Goal: Task Accomplishment & Management: Use online tool/utility

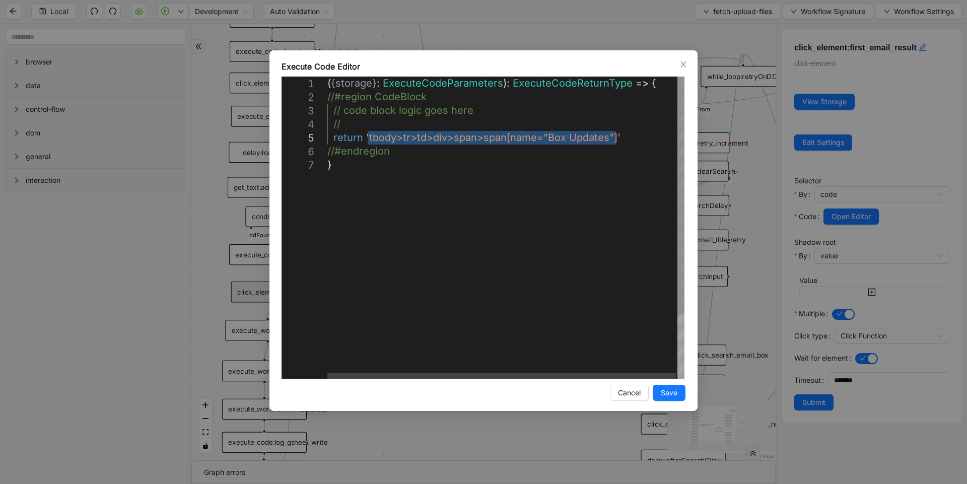
scroll to position [0, 6]
drag, startPoint x: 619, startPoint y: 139, endPoint x: 364, endPoint y: 140, distance: 254.4
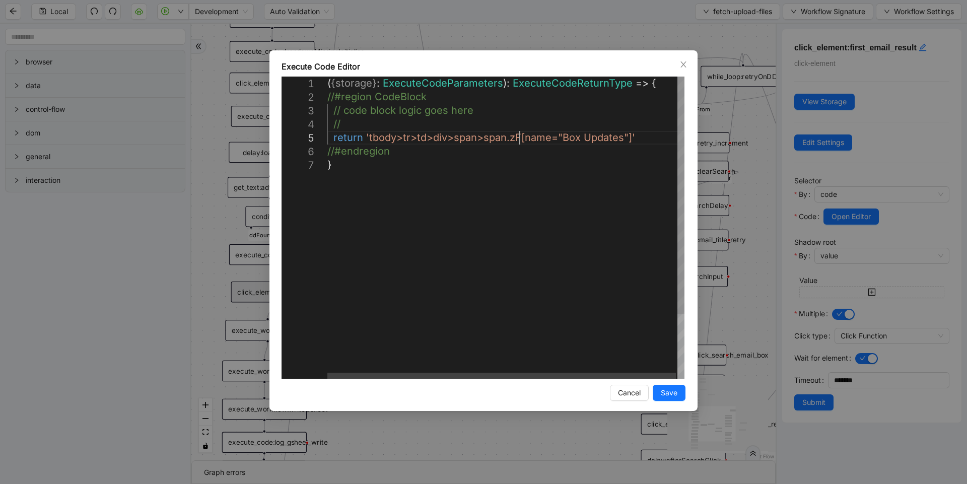
scroll to position [55, 230]
type textarea "**********"
click at [657, 391] on button "Save" at bounding box center [669, 393] width 33 height 16
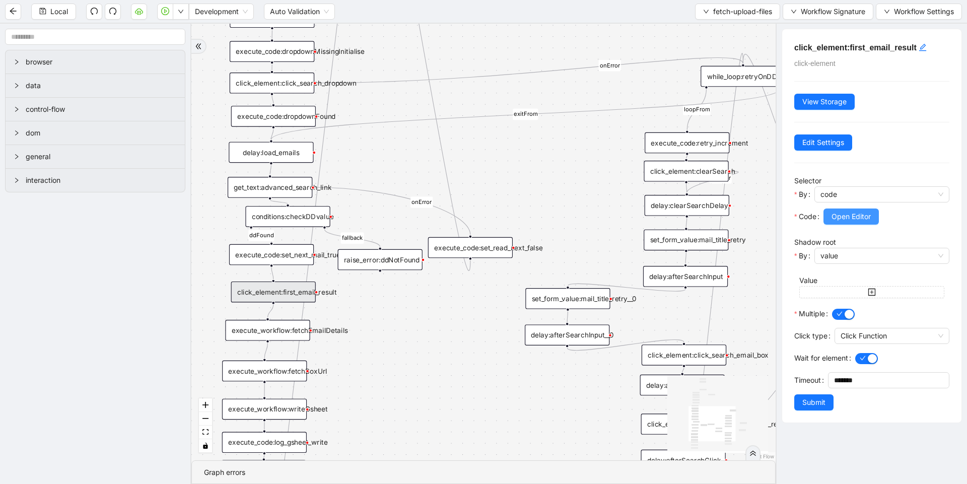
click at [847, 216] on span "Open Editor" at bounding box center [851, 216] width 39 height 11
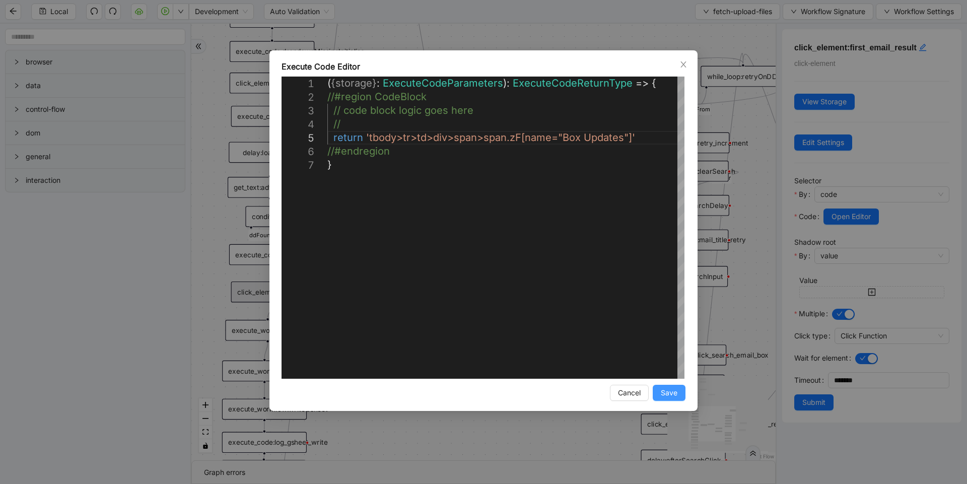
click at [672, 387] on span "Save" at bounding box center [669, 392] width 17 height 11
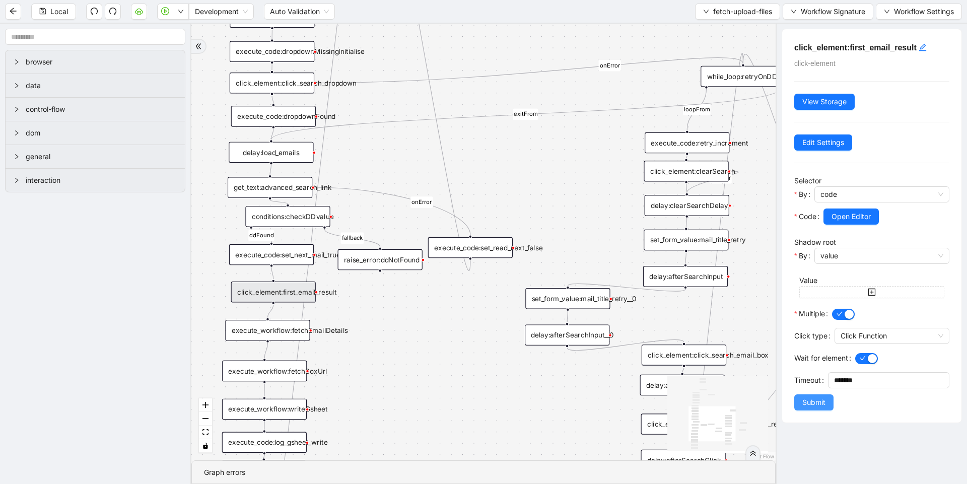
click at [815, 400] on span "Submit" at bounding box center [814, 402] width 23 height 11
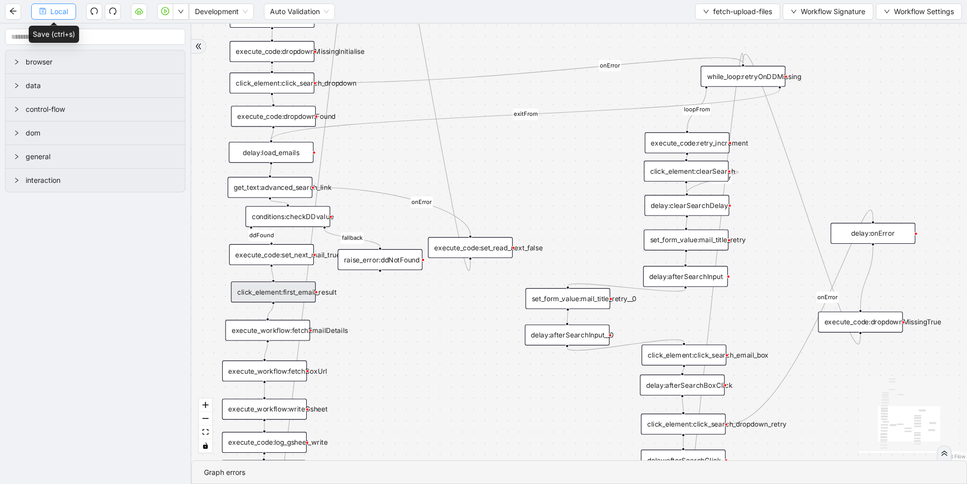
click at [61, 13] on span "Local" at bounding box center [59, 11] width 18 height 11
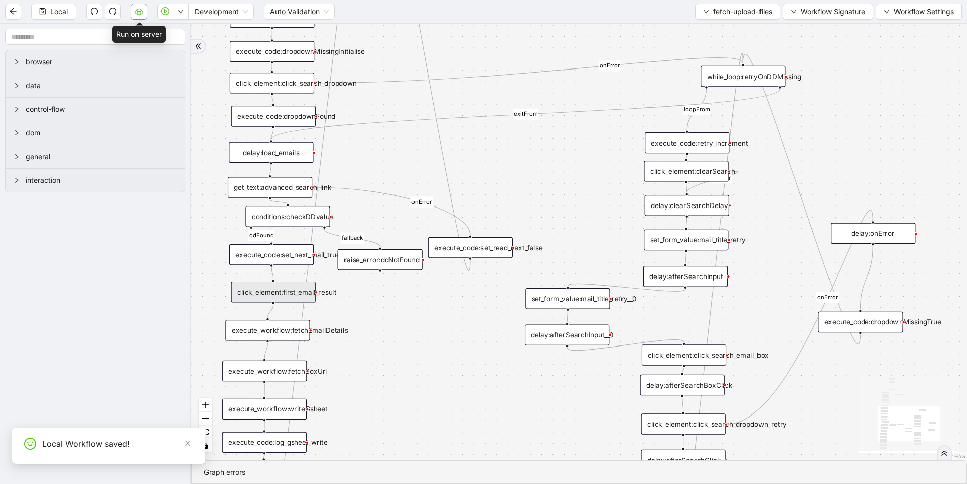
click at [143, 15] on icon "cloud-server" at bounding box center [139, 11] width 8 height 8
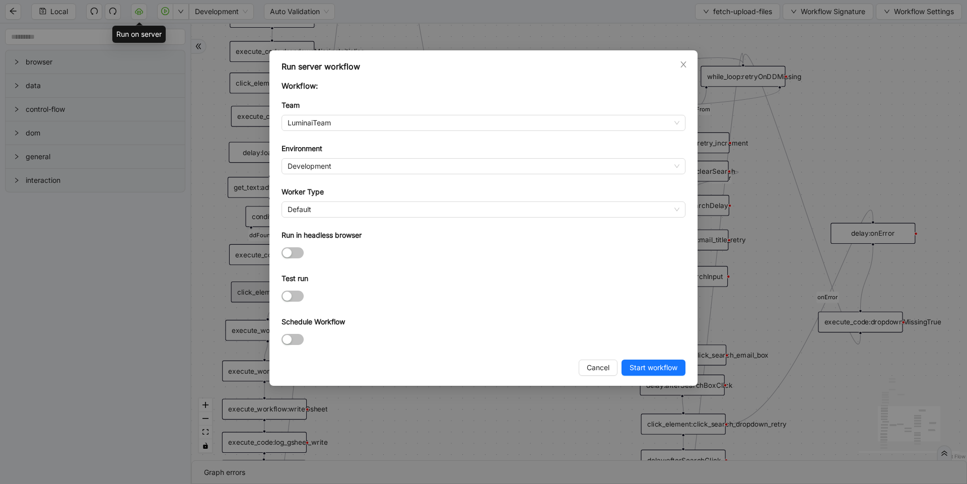
click at [513, 436] on div "Run server workflow Workflow: Team LuminaiTeam Environment Development Worker T…" at bounding box center [483, 242] width 967 height 484
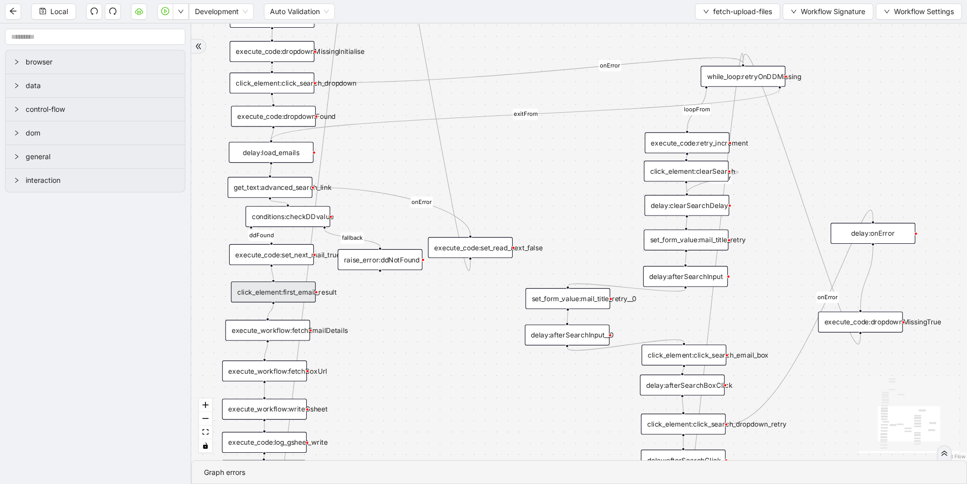
click at [272, 274] on icon "Edge from execute_code:set_next_mail_true to click_element:first_email_result" at bounding box center [273, 274] width 2 height 12
drag, startPoint x: 377, startPoint y: 296, endPoint x: 392, endPoint y: 334, distance: 40.7
click at [392, 334] on div "loopFrom exitFrom loopFrom exitFrom ddFound fallback onError onError onError on…" at bounding box center [579, 242] width 776 height 437
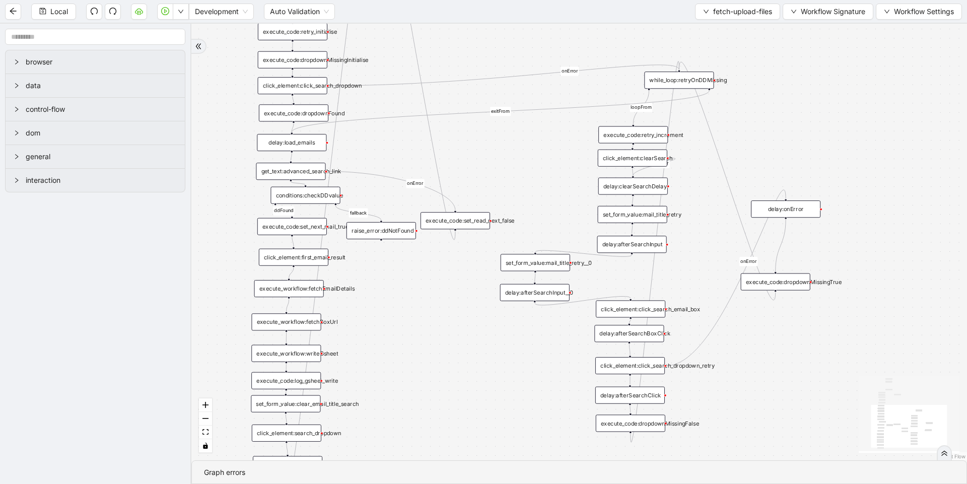
drag, startPoint x: 392, startPoint y: 334, endPoint x: 391, endPoint y: 292, distance: 42.3
click at [391, 292] on div "loopFrom exitFrom loopFrom exitFrom ddFound fallback onError onError onError on…" at bounding box center [579, 242] width 776 height 437
drag, startPoint x: 391, startPoint y: 293, endPoint x: 378, endPoint y: 296, distance: 13.1
click at [378, 296] on div "loopFrom exitFrom loopFrom exitFrom ddFound fallback onError onError onError on…" at bounding box center [579, 242] width 776 height 437
click at [72, 37] on input "text" at bounding box center [95, 37] width 180 height 16
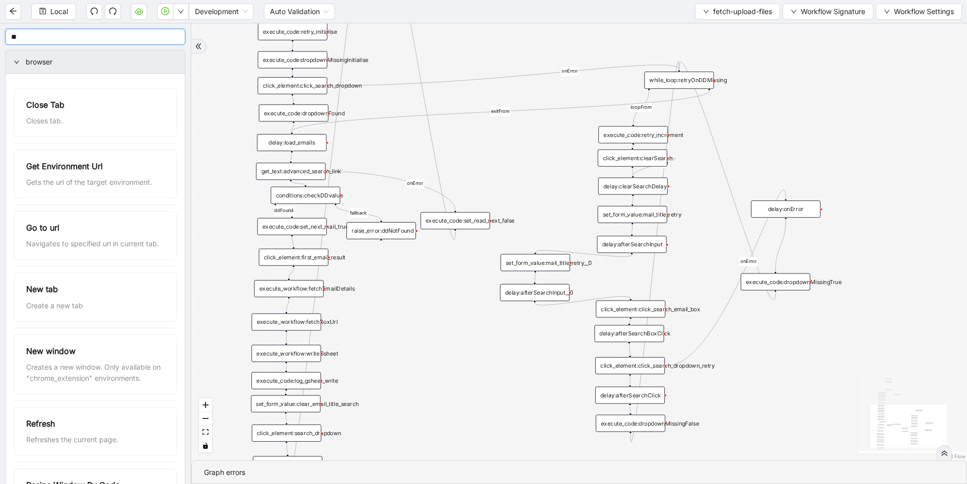
type input "*"
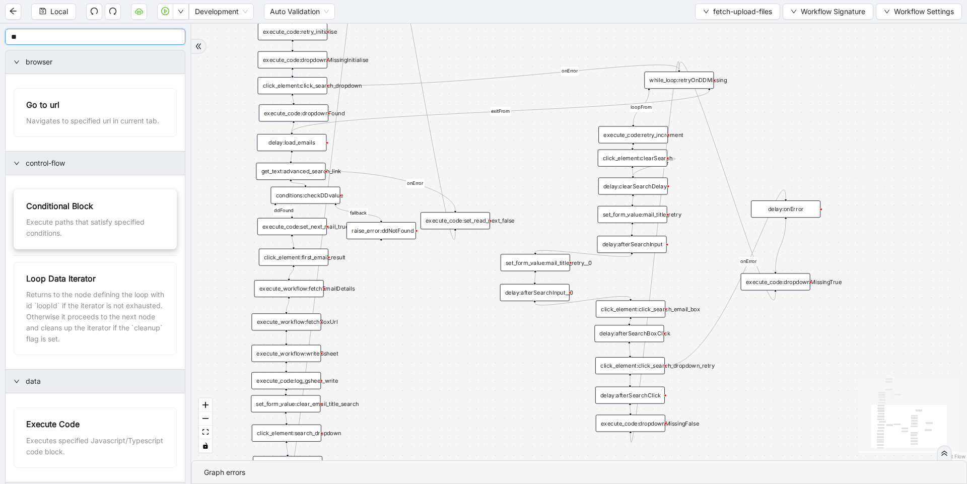
type input "**"
click at [463, 275] on div "conditions:" at bounding box center [443, 273] width 70 height 17
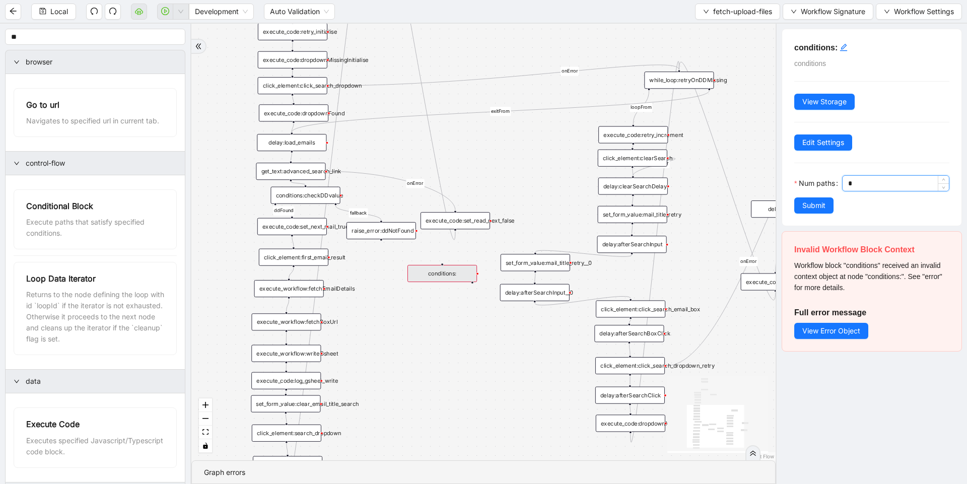
click at [848, 191] on input "*" at bounding box center [898, 183] width 101 height 15
click at [848, 191] on input "Num paths" at bounding box center [898, 183] width 101 height 15
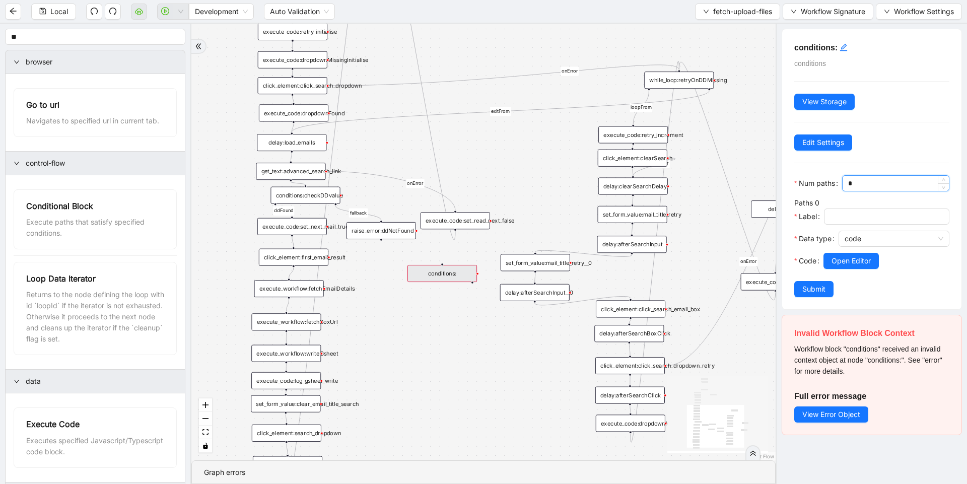
click at [848, 191] on input "*" at bounding box center [898, 183] width 101 height 15
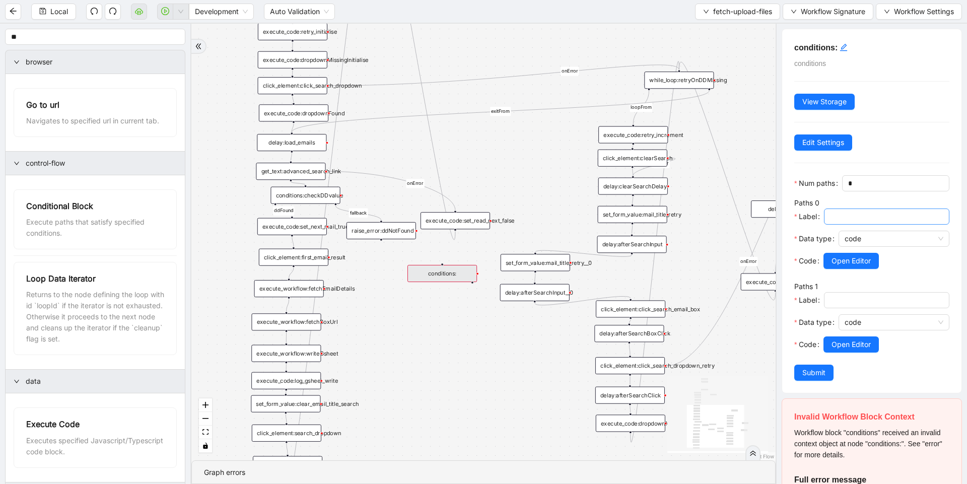
click at [840, 222] on input "Label" at bounding box center [885, 216] width 111 height 11
click at [870, 246] on span "code" at bounding box center [894, 238] width 99 height 15
type input "**********"
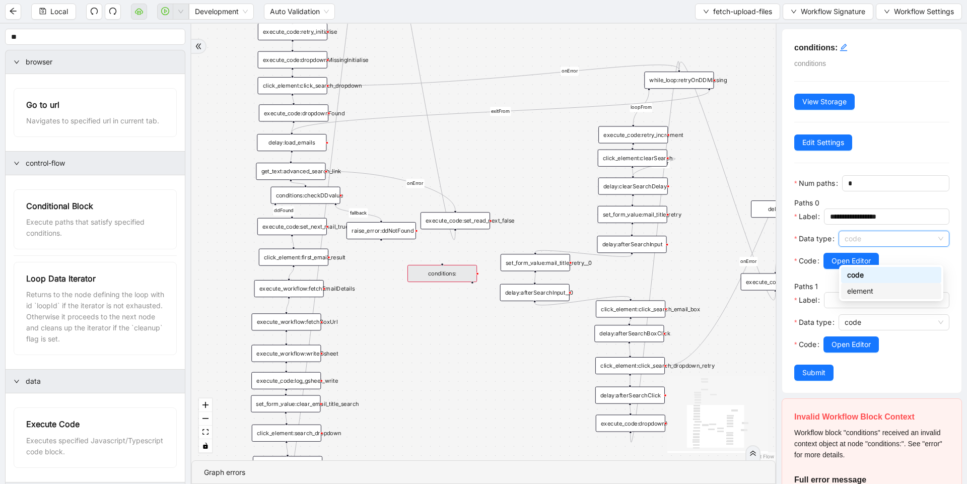
click at [872, 288] on div "element" at bounding box center [891, 291] width 88 height 11
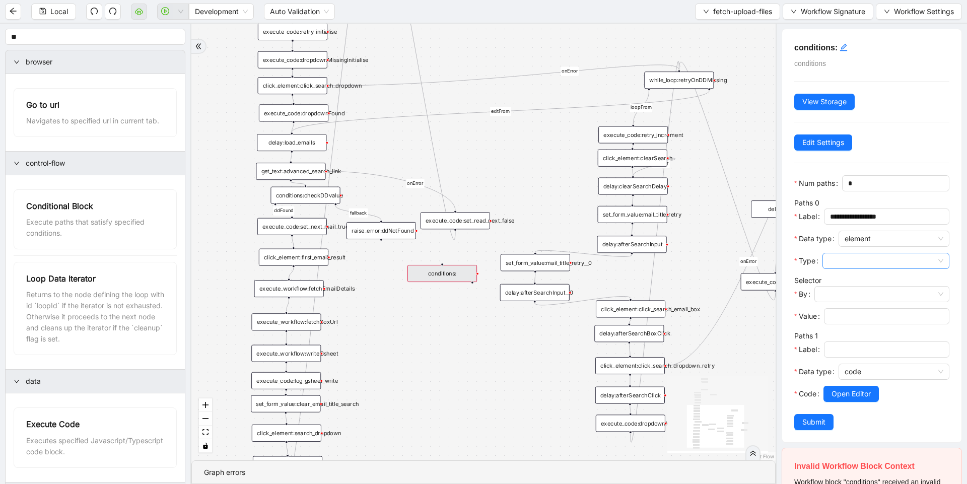
click at [886, 269] on input "Type" at bounding box center [886, 260] width 115 height 15
click at [871, 327] on div "visible" at bounding box center [884, 329] width 104 height 11
click at [873, 302] on input "By" at bounding box center [882, 294] width 123 height 15
click at [867, 333] on div "value" at bounding box center [880, 330] width 112 height 11
click at [867, 322] on input "Value" at bounding box center [885, 316] width 111 height 11
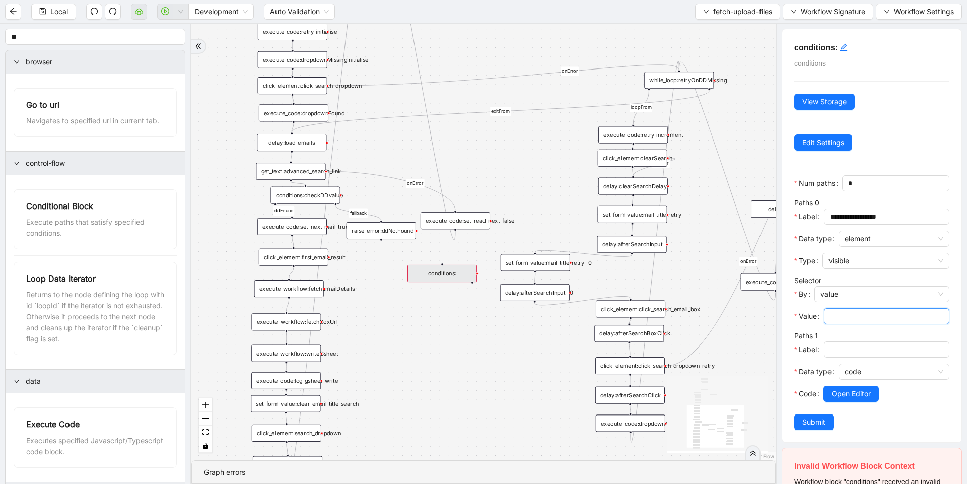
paste input "**********"
drag, startPoint x: 867, startPoint y: 333, endPoint x: 862, endPoint y: 353, distance: 20.7
click at [862, 353] on form "**********" at bounding box center [871, 302] width 155 height 255
type input "**********"
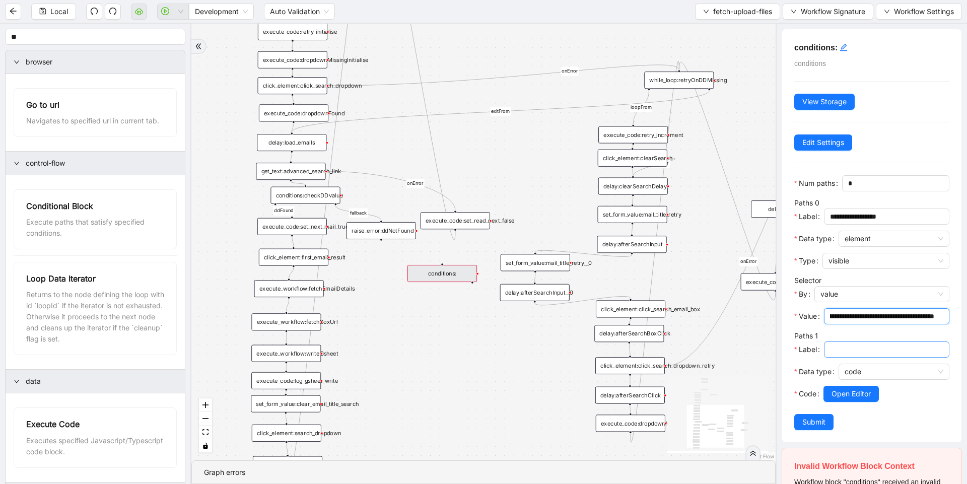
scroll to position [0, 0]
click at [868, 355] on input "Label" at bounding box center [885, 349] width 111 height 11
type input "*"
click at [866, 379] on span "code" at bounding box center [894, 371] width 99 height 15
type input "****"
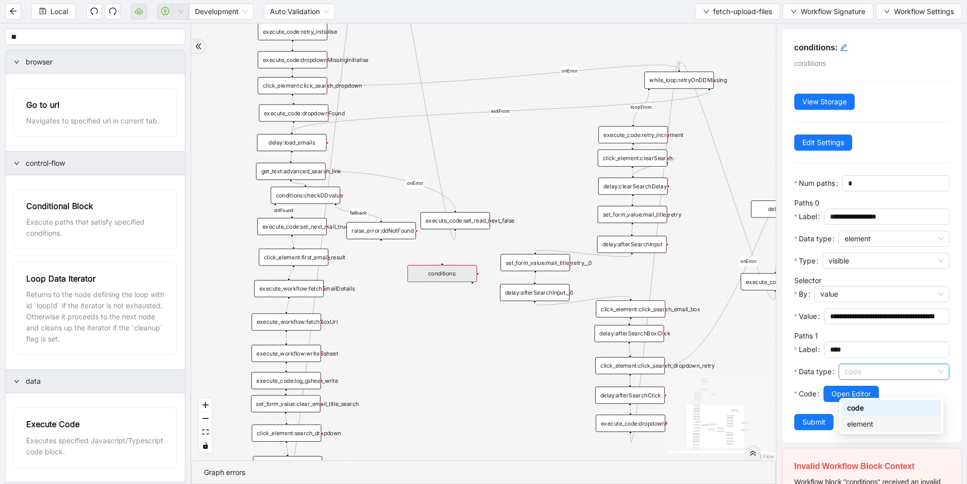
click at [871, 426] on div "element" at bounding box center [891, 424] width 88 height 11
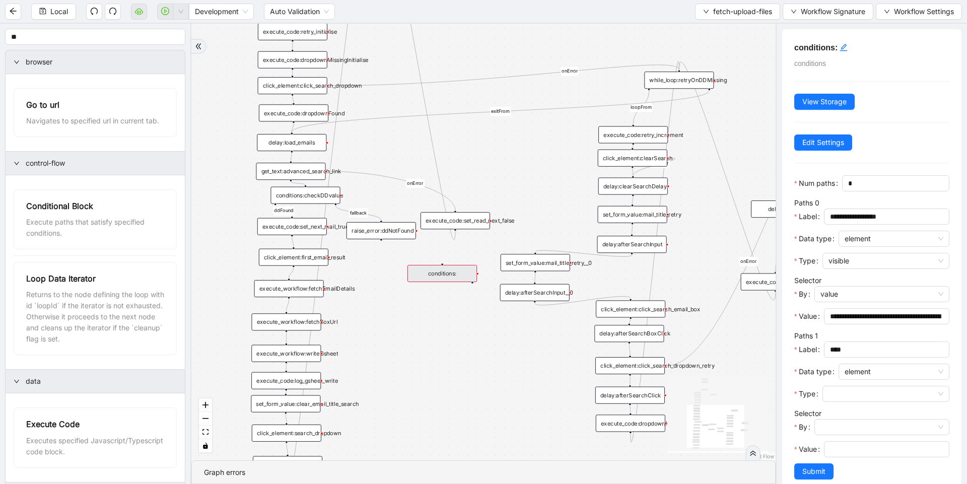
scroll to position [75, 0]
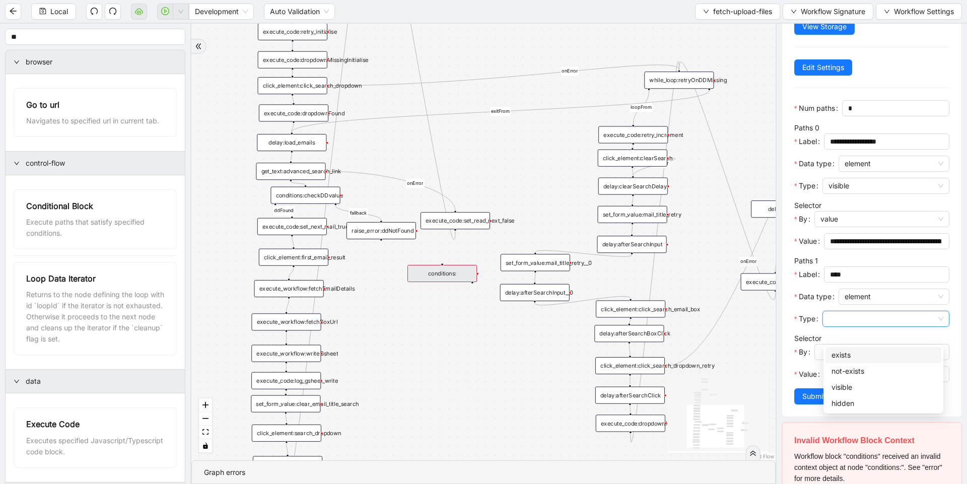
click at [861, 326] on input "Type" at bounding box center [886, 318] width 115 height 15
click at [855, 399] on div "hidden" at bounding box center [884, 403] width 104 height 11
click at [865, 360] on input "By" at bounding box center [882, 352] width 123 height 15
click at [859, 387] on div "value" at bounding box center [880, 388] width 112 height 11
click at [859, 380] on input "Value" at bounding box center [885, 374] width 111 height 11
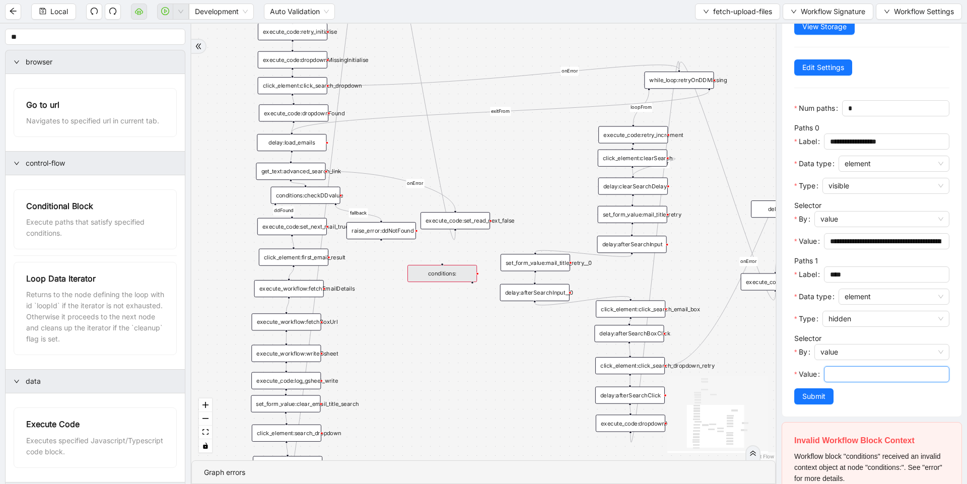
paste input "**********"
type input "**********"
click at [819, 402] on span "Submit" at bounding box center [814, 396] width 23 height 11
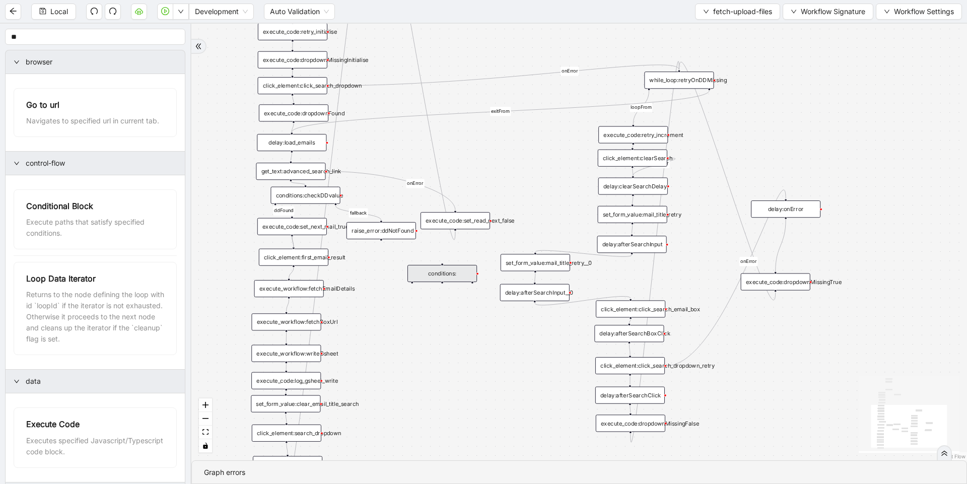
drag, startPoint x: 292, startPoint y: 236, endPoint x: 430, endPoint y: 271, distance: 142.8
click at [448, 267] on div "conditions:" at bounding box center [443, 273] width 70 height 17
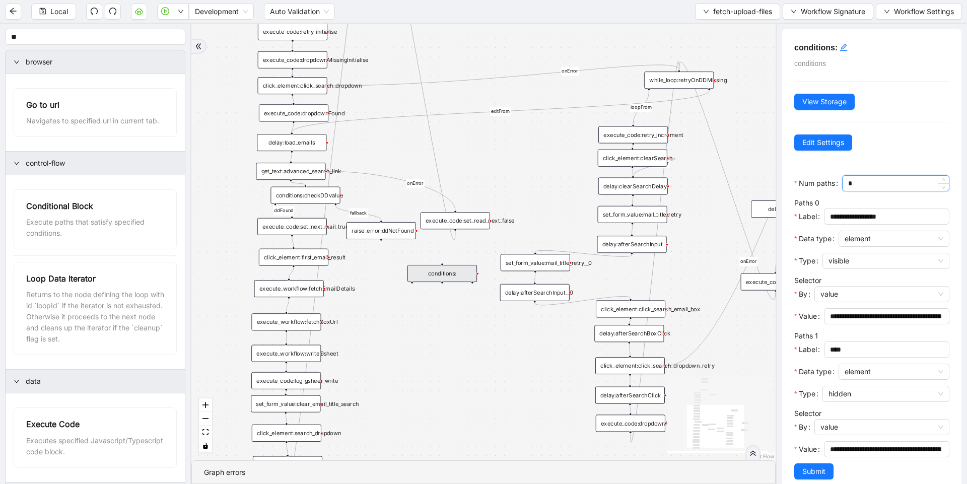
click at [848, 191] on input "*" at bounding box center [898, 183] width 101 height 15
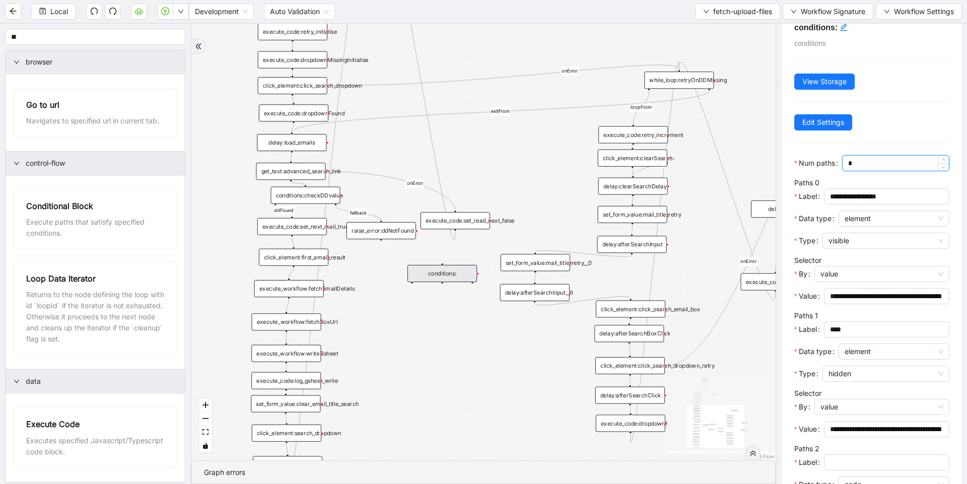
click at [848, 171] on input "*" at bounding box center [898, 163] width 101 height 15
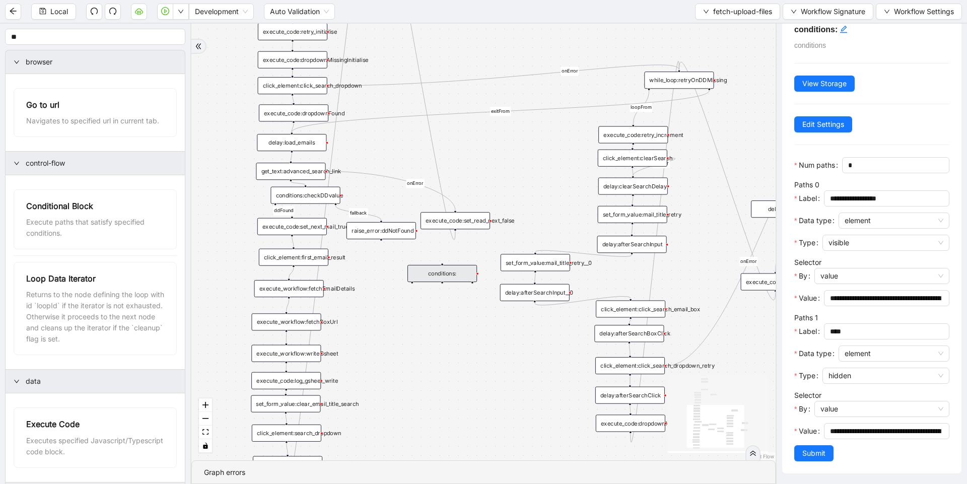
scroll to position [34, 0]
click at [848, 171] on input "*" at bounding box center [898, 165] width 101 height 15
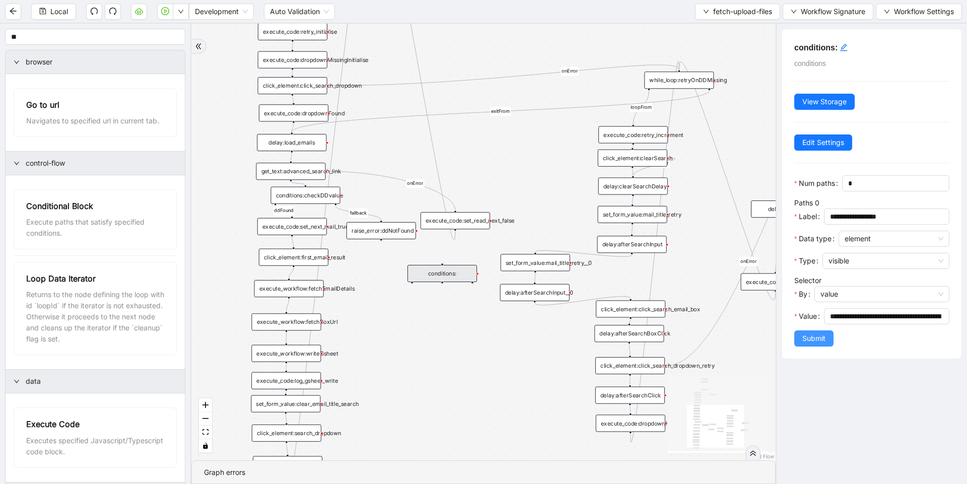
click at [808, 344] on span "Submit" at bounding box center [814, 338] width 23 height 11
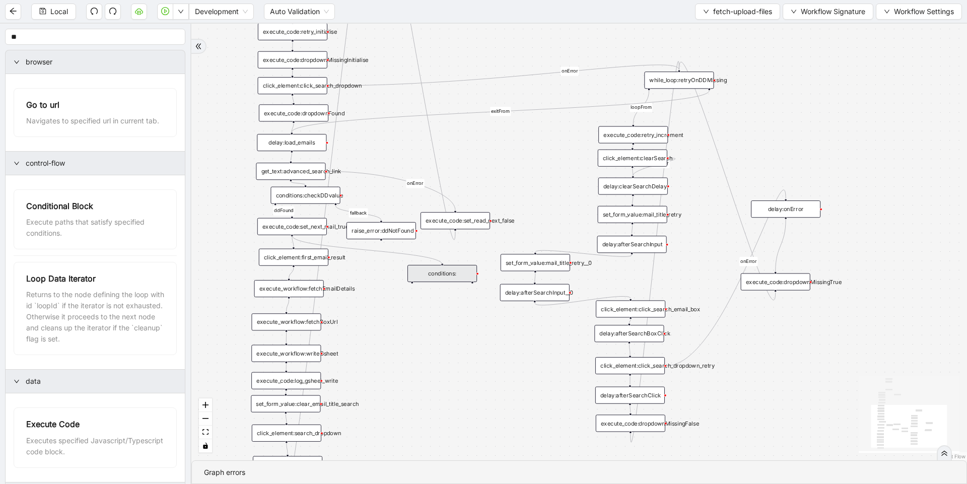
drag, startPoint x: 292, startPoint y: 235, endPoint x: 444, endPoint y: 265, distance: 155.2
click at [444, 264] on div "trigger delay:load_emails execute_workflow:writeGsheet execute_workflow:fetchEm…" at bounding box center [704, 63] width 714 height 402
drag, startPoint x: 413, startPoint y: 283, endPoint x: 295, endPoint y: 246, distance: 124.0
click at [347, 246] on div "trigger delay:load_emails execute_workflow:writeGsheet execute_workflow:fetchEm…" at bounding box center [704, 63] width 714 height 402
click at [295, 246] on div "loopFrom exitFrom loopFrom exitFrom ddFound fallback onError onError onError on…" at bounding box center [579, 242] width 776 height 437
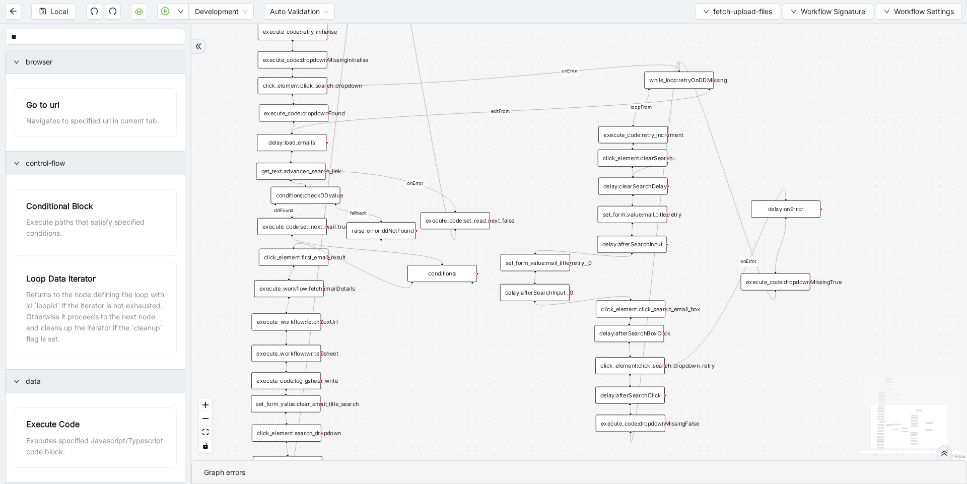
drag, startPoint x: 293, startPoint y: 248, endPoint x: 412, endPoint y: 283, distance: 124.4
click at [412, 264] on div "trigger delay:load_emails execute_workflow:writeGsheet execute_workflow:fetchEm…" at bounding box center [704, 63] width 714 height 402
drag, startPoint x: 473, startPoint y: 282, endPoint x: 453, endPoint y: 212, distance: 72.7
click at [453, 212] on div "trigger delay:load_emails execute_workflow:writeGsheet execute_workflow:fetchEm…" at bounding box center [704, 63] width 714 height 402
drag, startPoint x: 412, startPoint y: 282, endPoint x: 324, endPoint y: 256, distance: 90.9
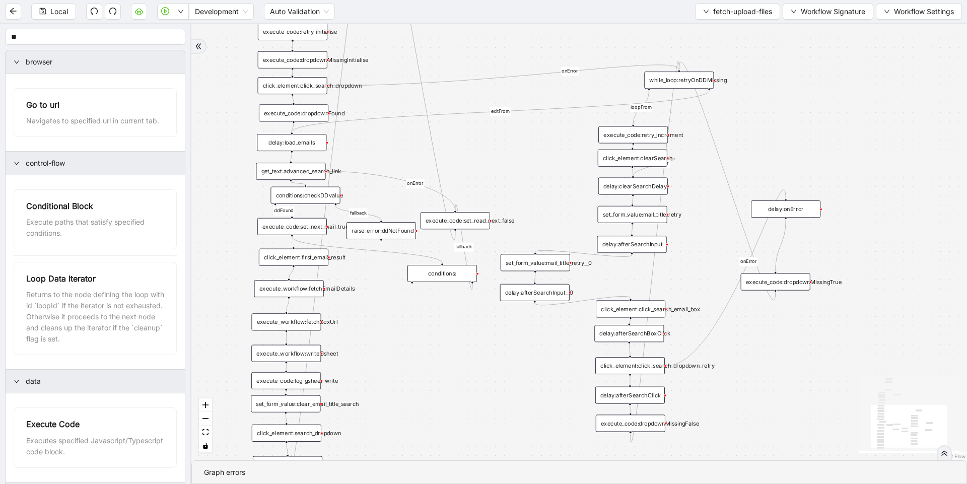
click at [347, 255] on div "trigger delay:load_emails execute_workflow:writeGsheet execute_workflow:fetchEm…" at bounding box center [704, 63] width 714 height 402
drag, startPoint x: 412, startPoint y: 283, endPoint x: 387, endPoint y: 281, distance: 24.8
click at [386, 280] on div "loopFrom exitFrom loopFrom exitFrom ddFound fallback onError onError onError on…" at bounding box center [579, 242] width 776 height 437
drag, startPoint x: 293, startPoint y: 247, endPoint x: 412, endPoint y: 282, distance: 123.2
click at [412, 264] on div "trigger delay:load_emails execute_workflow:writeGsheet execute_workflow:fetchEm…" at bounding box center [704, 63] width 714 height 402
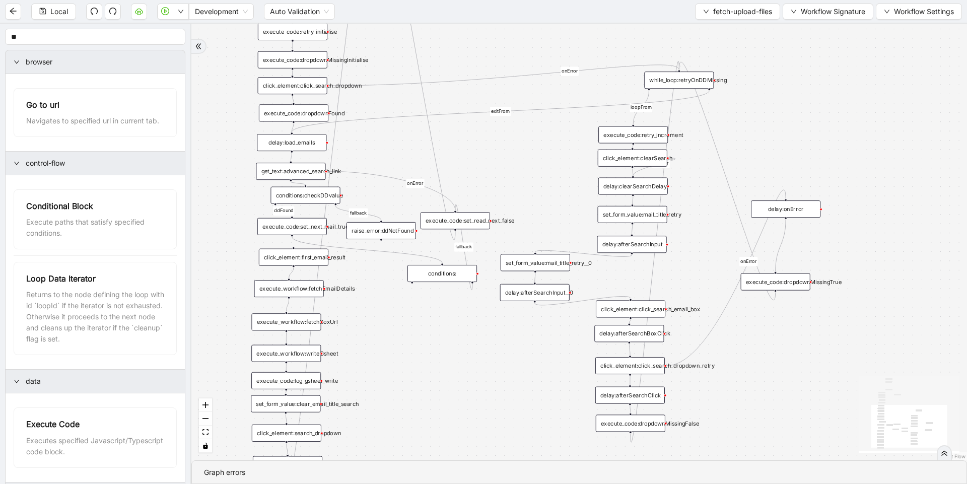
drag, startPoint x: 412, startPoint y: 282, endPoint x: 384, endPoint y: 281, distance: 27.2
click at [384, 281] on div "loopFrom exitFrom loopFrom exitFrom ddFound fallback onError onError onError on…" at bounding box center [579, 242] width 776 height 437
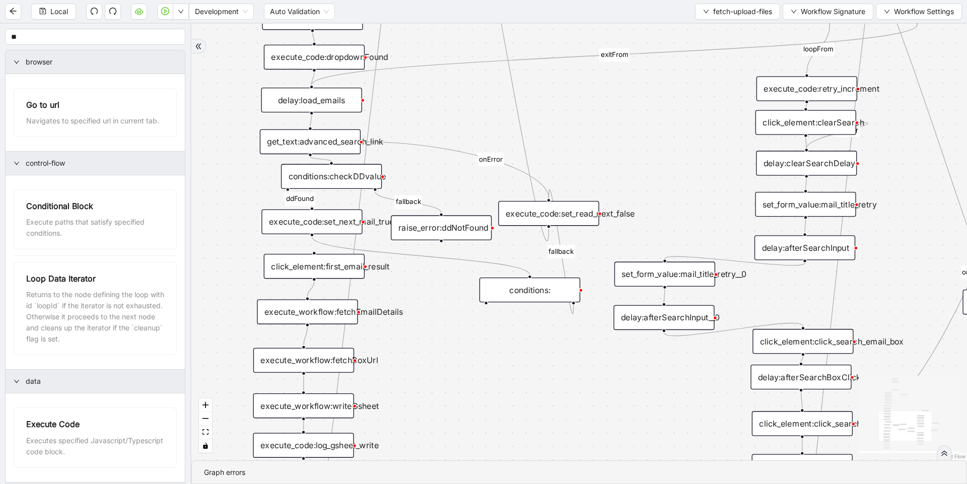
drag, startPoint x: 410, startPoint y: 331, endPoint x: 503, endPoint y: 346, distance: 94.3
click at [503, 346] on div "loopFrom exitFrom loopFrom exitFrom ddFound fallback onError onError onError on…" at bounding box center [579, 242] width 776 height 437
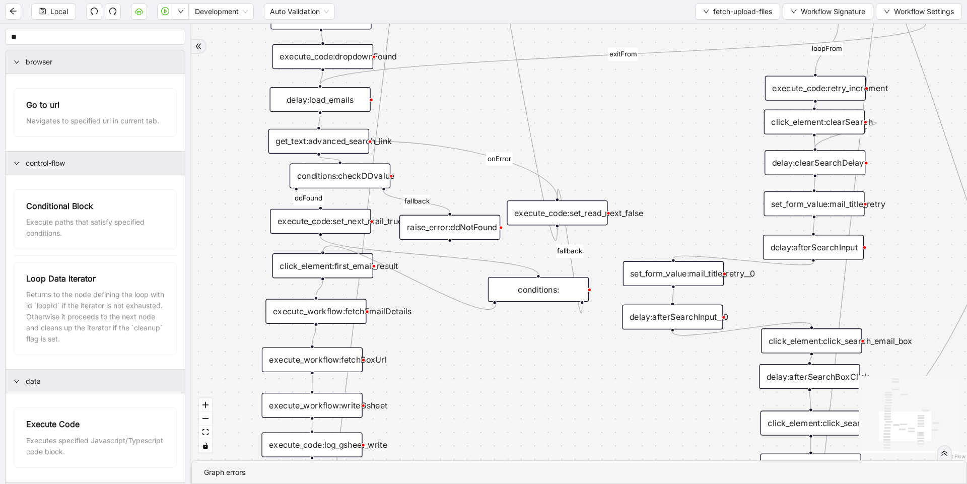
drag, startPoint x: 322, startPoint y: 250, endPoint x: 496, endPoint y: 303, distance: 181.5
drag, startPoint x: 494, startPoint y: 302, endPoint x: 502, endPoint y: 322, distance: 21.7
click at [502, 322] on div "loopFrom exitFrom loopFrom exitFrom ddFound fallback onError onError onError on…" at bounding box center [579, 242] width 776 height 437
drag, startPoint x: 494, startPoint y: 302, endPoint x: 505, endPoint y: 316, distance: 18.6
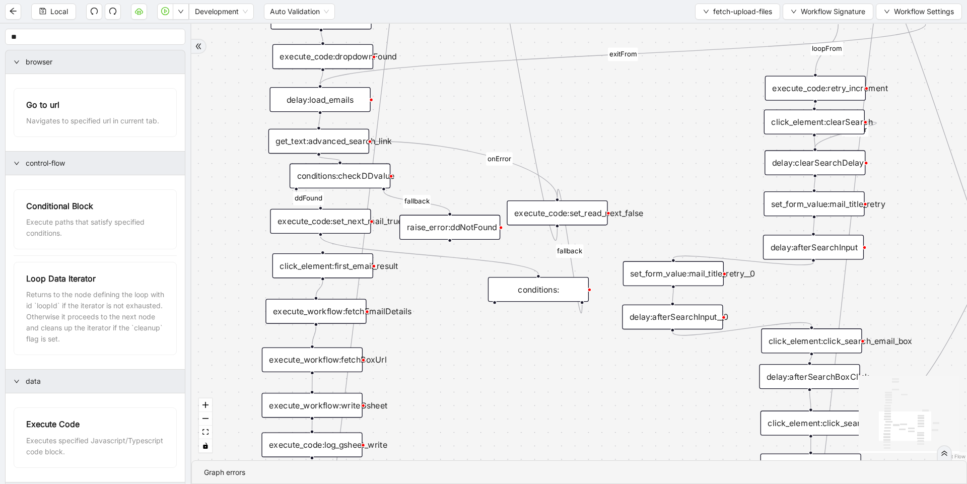
click at [505, 316] on div "loopFrom exitFrom loopFrom exitFrom ddFound fallback onError onError onError on…" at bounding box center [579, 242] width 776 height 437
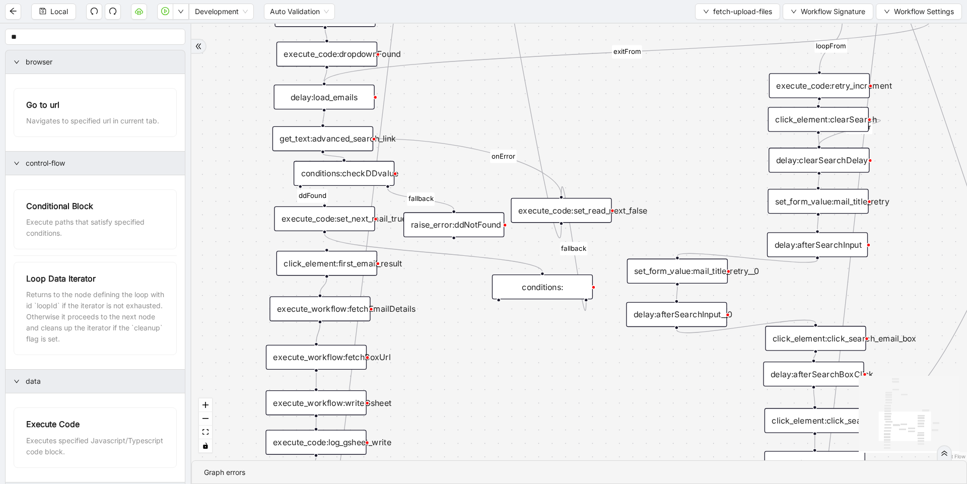
click at [507, 311] on div "loopFrom exitFrom loopFrom exitFrom ddFound fallback onError onError onError on…" at bounding box center [579, 242] width 776 height 437
drag, startPoint x: 582, startPoint y: 210, endPoint x: 583, endPoint y: 164, distance: 45.4
click at [583, 164] on div "execute_code:set_read_next_false" at bounding box center [562, 165] width 101 height 25
drag, startPoint x: 499, startPoint y: 301, endPoint x: 466, endPoint y: 307, distance: 33.3
click at [466, 307] on div "loopFrom exitFrom loopFrom exitFrom ddFound fallback onError onError onError on…" at bounding box center [579, 242] width 776 height 437
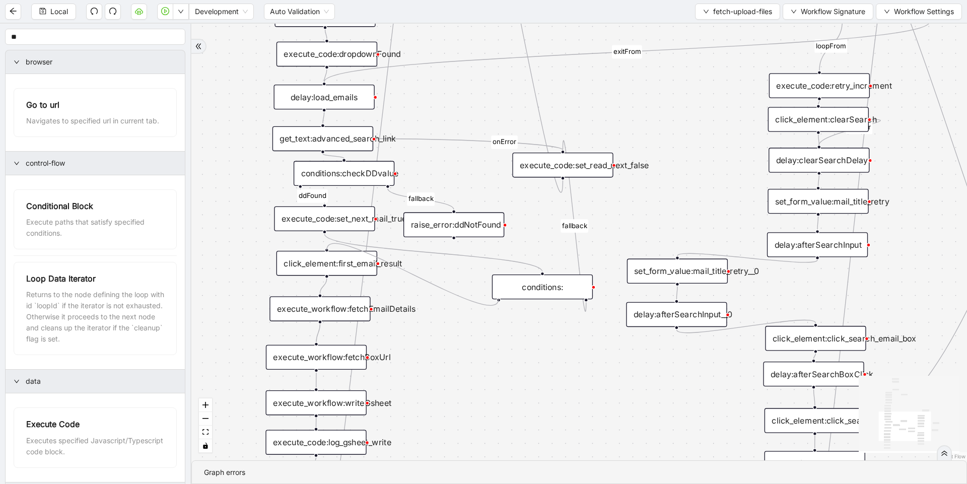
drag, startPoint x: 327, startPoint y: 249, endPoint x: 499, endPoint y: 299, distance: 178.9
click at [525, 285] on div "conditions:" at bounding box center [542, 287] width 101 height 25
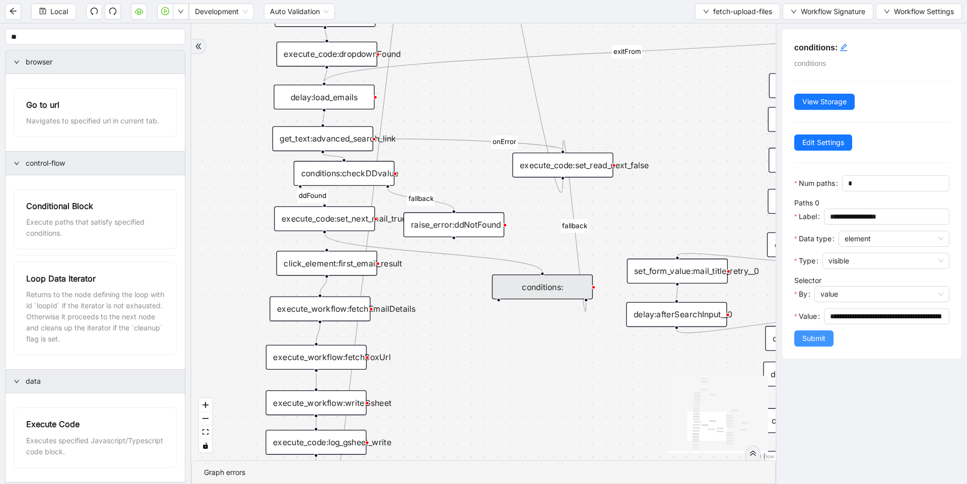
click at [798, 347] on button "Submit" at bounding box center [813, 338] width 39 height 16
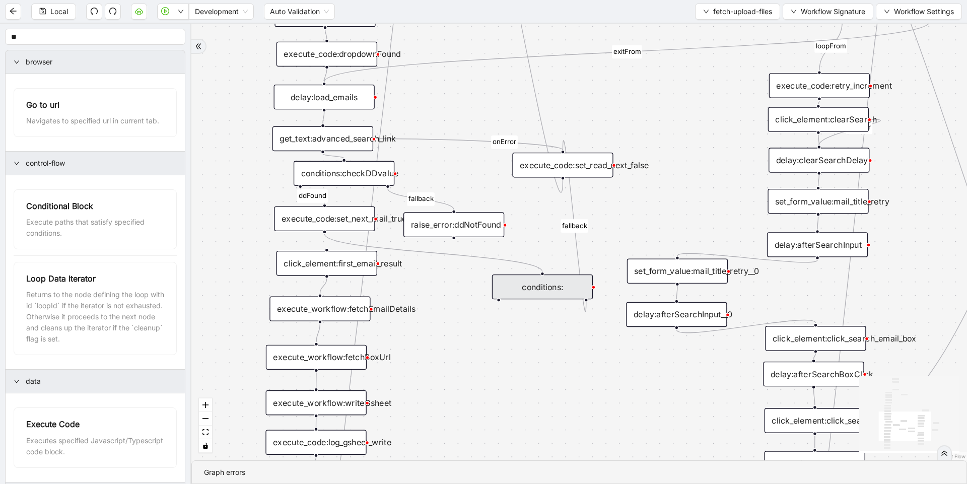
drag, startPoint x: 215, startPoint y: 340, endPoint x: 231, endPoint y: 362, distance: 27.7
click at [231, 362] on div "loopFrom exitFrom loopFrom exitFrom ddFound fallback onError onError onError on…" at bounding box center [579, 242] width 776 height 437
click at [203, 43] on div at bounding box center [198, 46] width 15 height 15
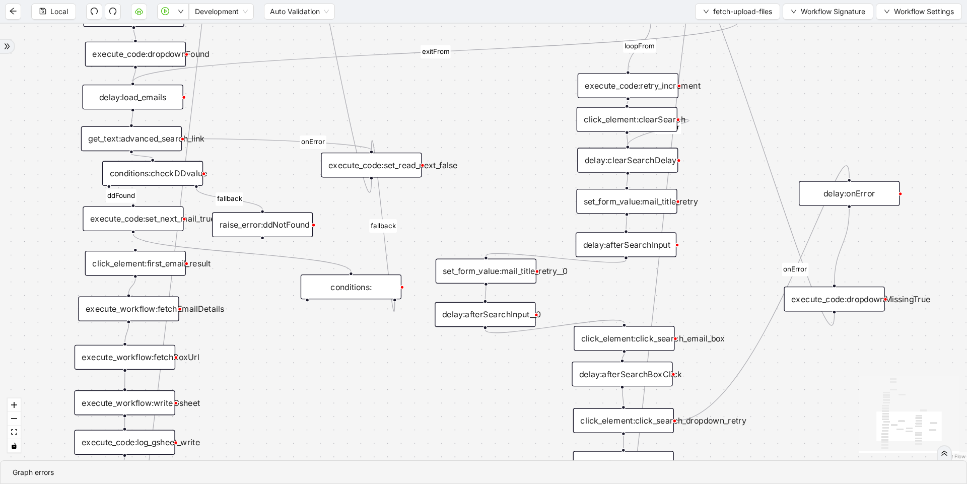
click at [6, 50] on icon "double-right" at bounding box center [7, 46] width 7 height 7
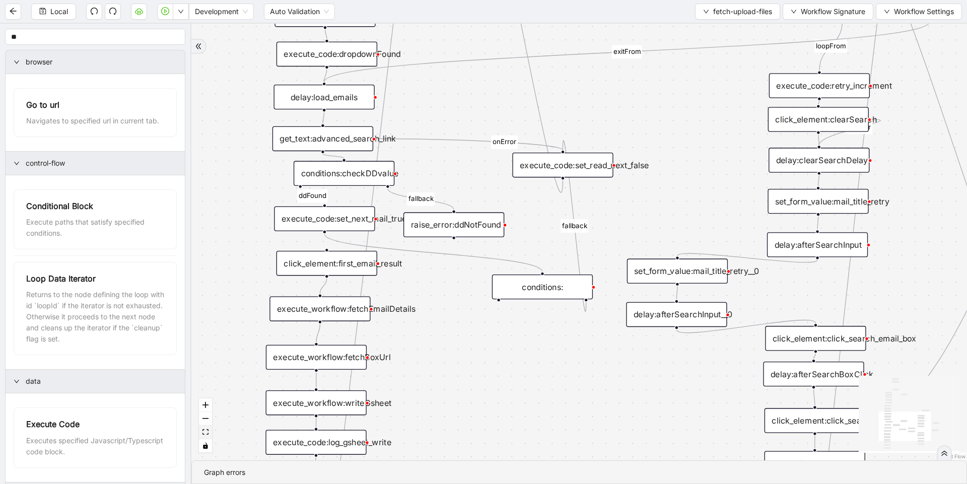
click at [208, 431] on icon "fit view" at bounding box center [206, 432] width 6 height 6
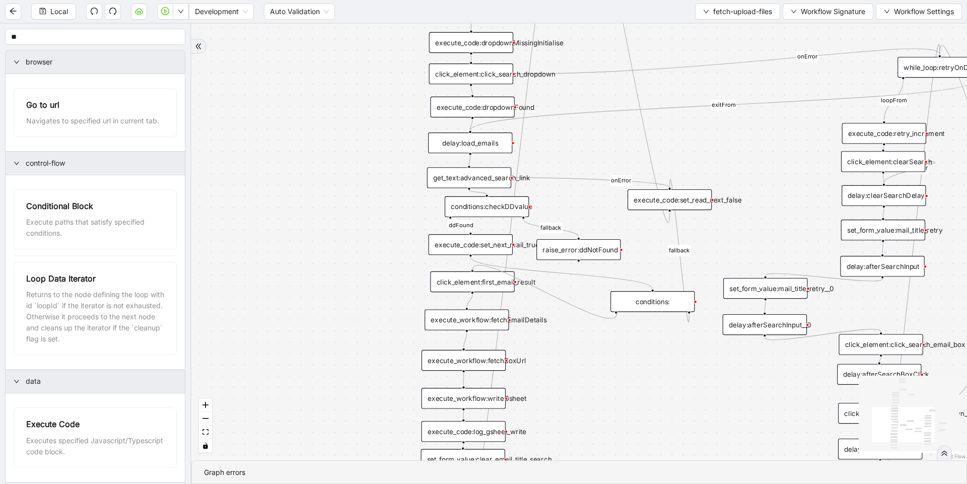
drag, startPoint x: 472, startPoint y: 270, endPoint x: 617, endPoint y: 313, distance: 151.8
click at [617, 290] on div "trigger delay:load_emails execute_workflow:writeGsheet execute_workflow:fetchEm…" at bounding box center [970, 46] width 866 height 487
drag, startPoint x: 617, startPoint y: 313, endPoint x: 607, endPoint y: 341, distance: 30.1
click at [607, 341] on div "loopFrom exitFrom loopFrom exitFrom ddFound fallback onError onError onError on…" at bounding box center [579, 242] width 776 height 437
drag, startPoint x: 474, startPoint y: 271, endPoint x: 617, endPoint y: 315, distance: 149.6
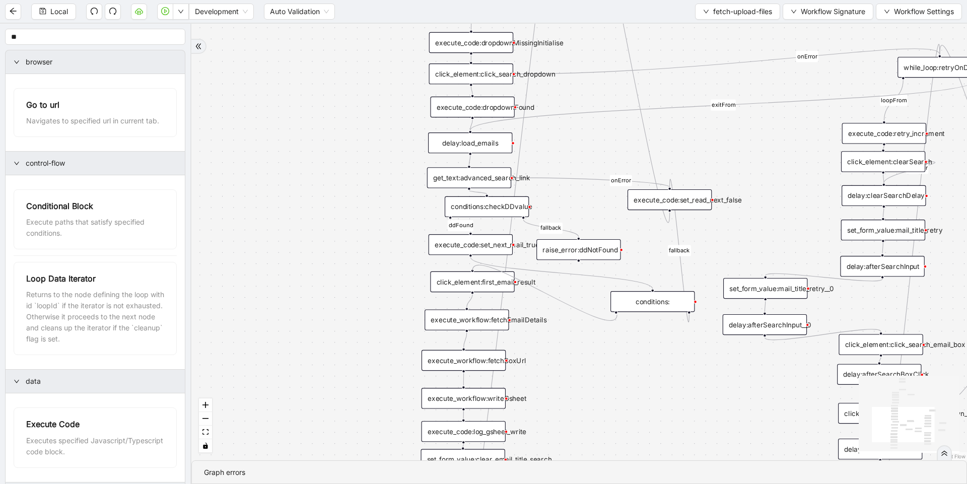
click at [617, 315] on div "loopFrom exitFrom loopFrom exitFrom ddFound fallback onError onError onError on…" at bounding box center [579, 242] width 776 height 437
click at [153, 126] on div "Navigates to specified url in current tab." at bounding box center [95, 120] width 138 height 11
click at [106, 11] on button "button" at bounding box center [113, 12] width 16 height 16
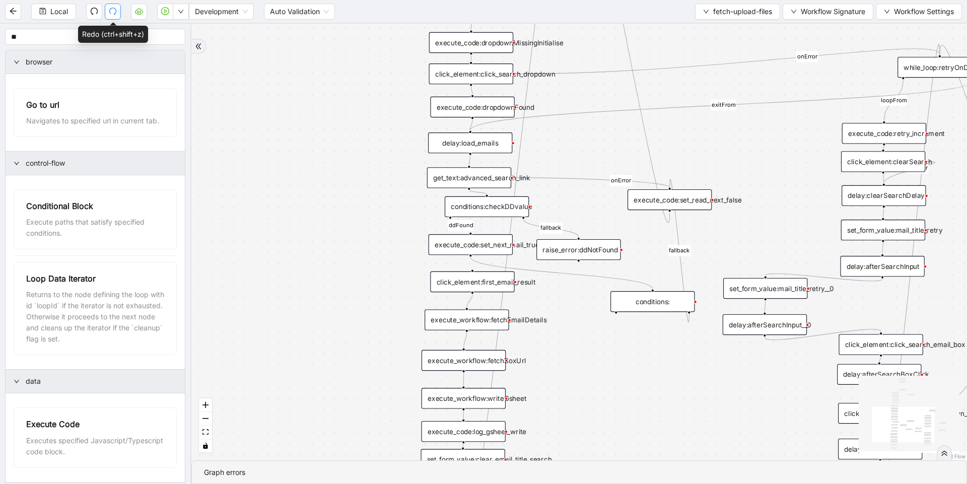
click at [106, 11] on button "button" at bounding box center [113, 12] width 16 height 16
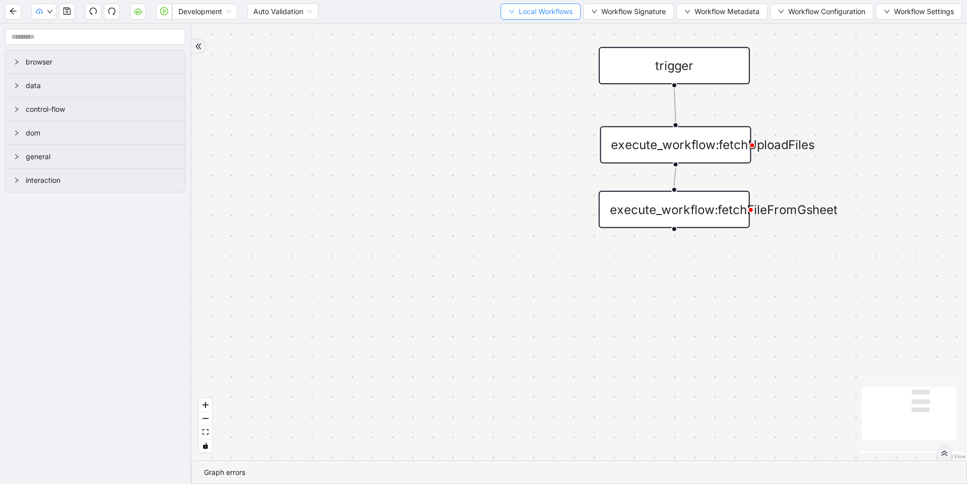
click at [554, 4] on button "Local Workflows" at bounding box center [541, 12] width 80 height 16
click at [544, 35] on span "Select" at bounding box center [535, 31] width 65 height 11
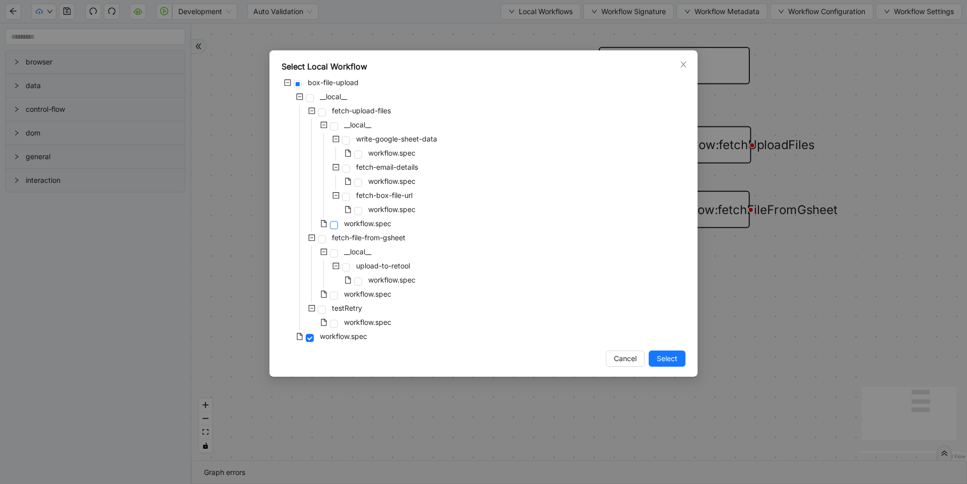
click at [334, 225] on span at bounding box center [334, 225] width 8 height 8
click at [664, 358] on span "Select" at bounding box center [667, 358] width 21 height 11
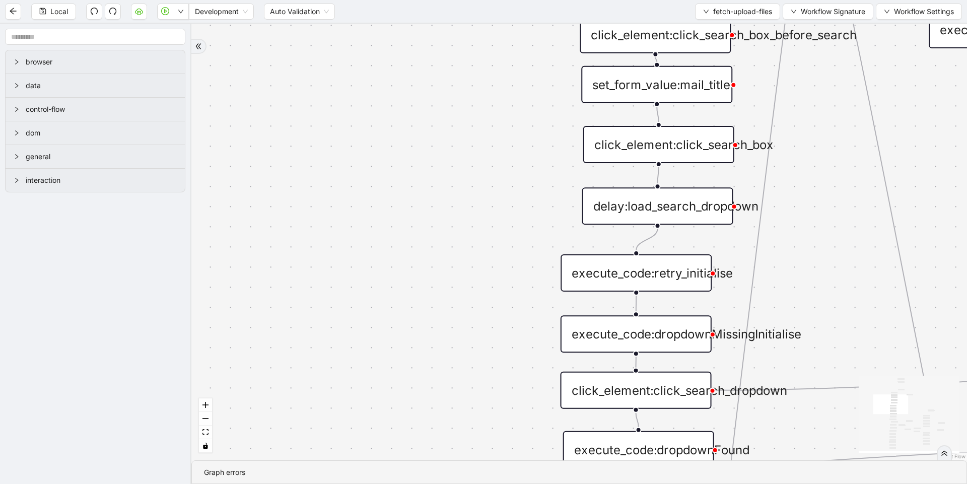
drag, startPoint x: 696, startPoint y: 351, endPoint x: 253, endPoint y: -5, distance: 567.3
click at [253, 0] on html "Local Development Auto Validation fetch-upload-files Workflow Signature Workflo…" at bounding box center [483, 242] width 967 height 484
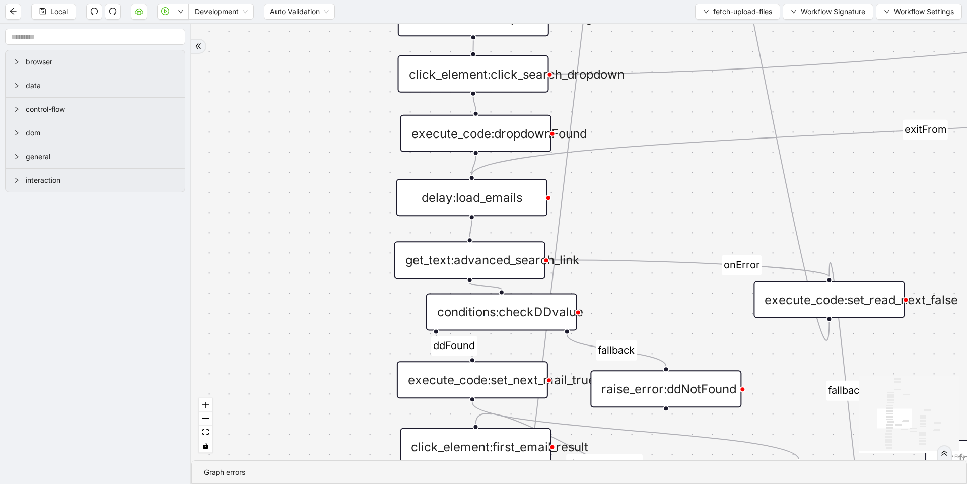
drag, startPoint x: 335, startPoint y: 212, endPoint x: 271, endPoint y: 20, distance: 202.3
click at [271, 20] on section "Local Development Auto Validation fetch-upload-files Workflow Signature Workflo…" at bounding box center [483, 242] width 967 height 484
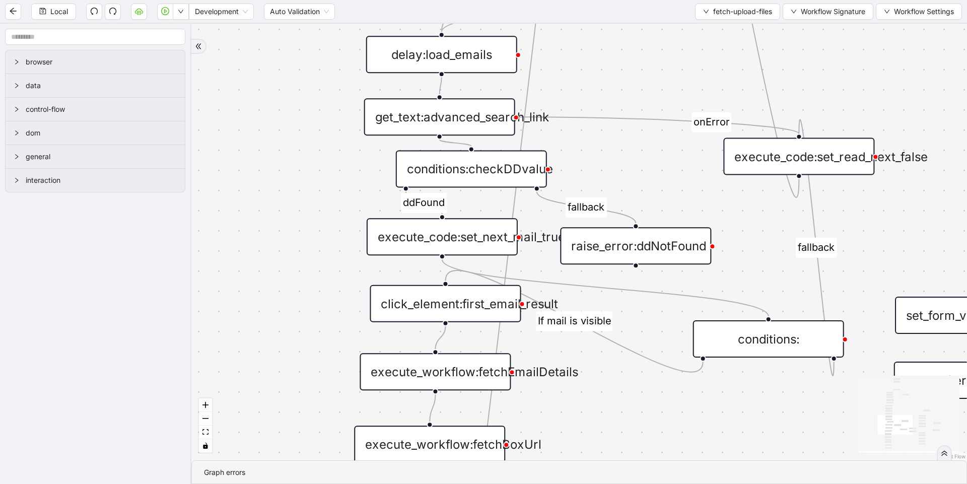
drag, startPoint x: 315, startPoint y: 201, endPoint x: 285, endPoint y: 58, distance: 146.2
click at [285, 58] on div "loopFrom exitFrom loopFrom exitFrom ddFound fallback fallback If mail is visibl…" at bounding box center [579, 242] width 776 height 437
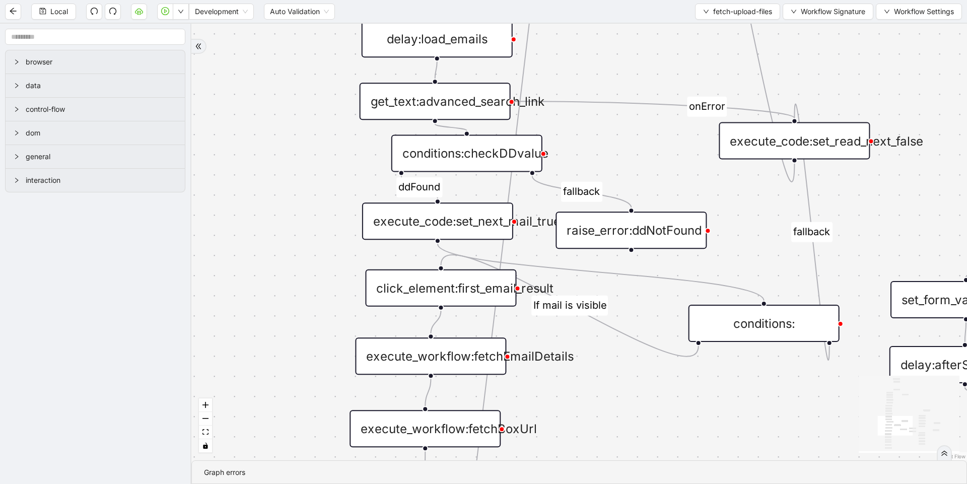
drag, startPoint x: 295, startPoint y: 198, endPoint x: 278, endPoint y: 142, distance: 59.0
click at [278, 142] on div "loopFrom exitFrom loopFrom exitFrom ddFound fallback fallback If mail is visibl…" at bounding box center [579, 242] width 776 height 437
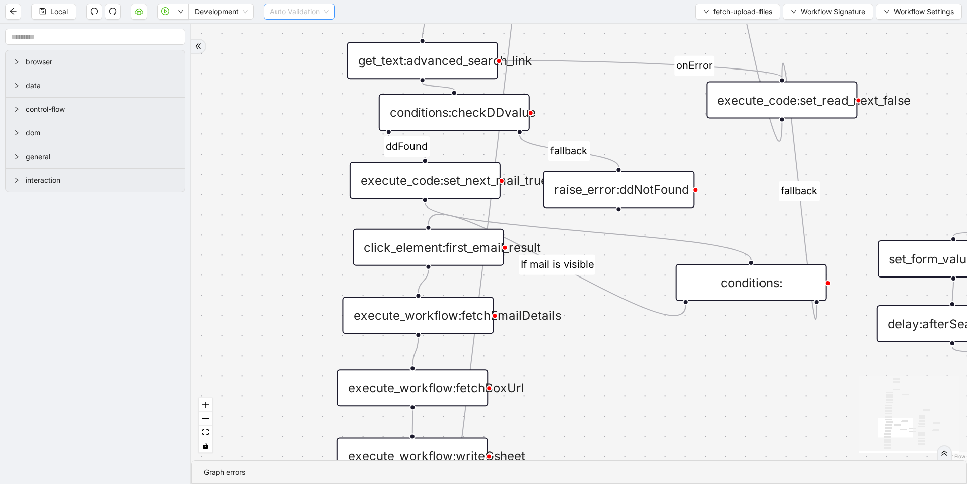
click at [312, 10] on span "Auto Validation" at bounding box center [299, 11] width 59 height 15
click at [267, 175] on div "loopFrom exitFrom loopFrom exitFrom ddFound fallback fallback If mail is visibl…" at bounding box center [579, 242] width 776 height 437
click at [137, 13] on icon "cloud-server" at bounding box center [139, 11] width 8 height 8
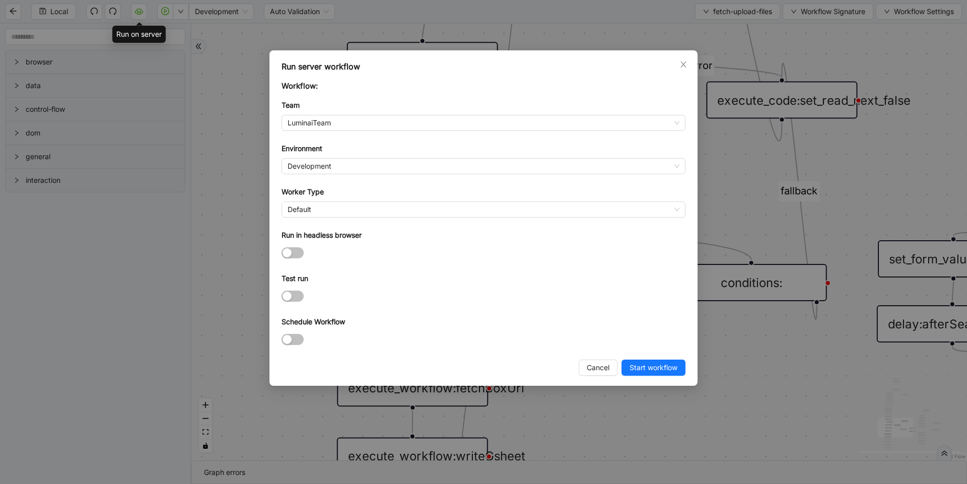
click at [230, 103] on div "Run server workflow Workflow: Team LuminaiTeam Environment Development Worker T…" at bounding box center [483, 242] width 967 height 484
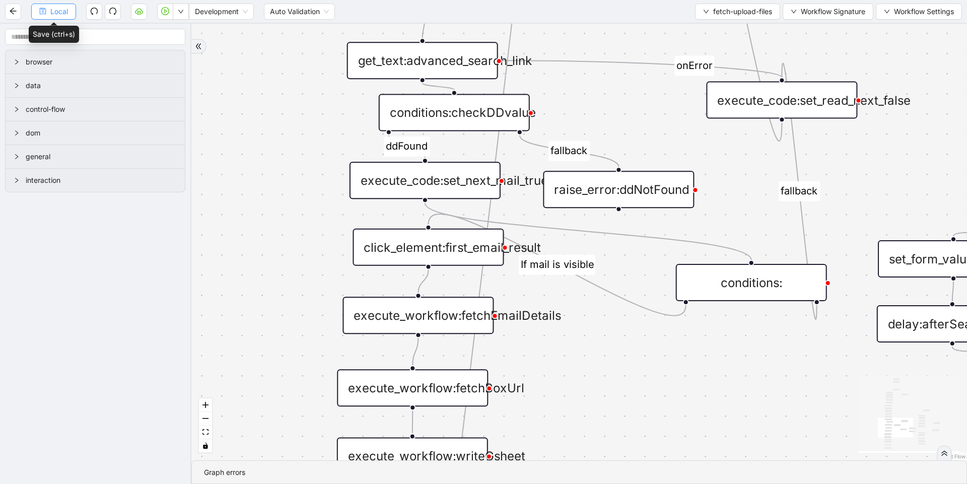
click at [69, 13] on button "Local" at bounding box center [53, 12] width 45 height 16
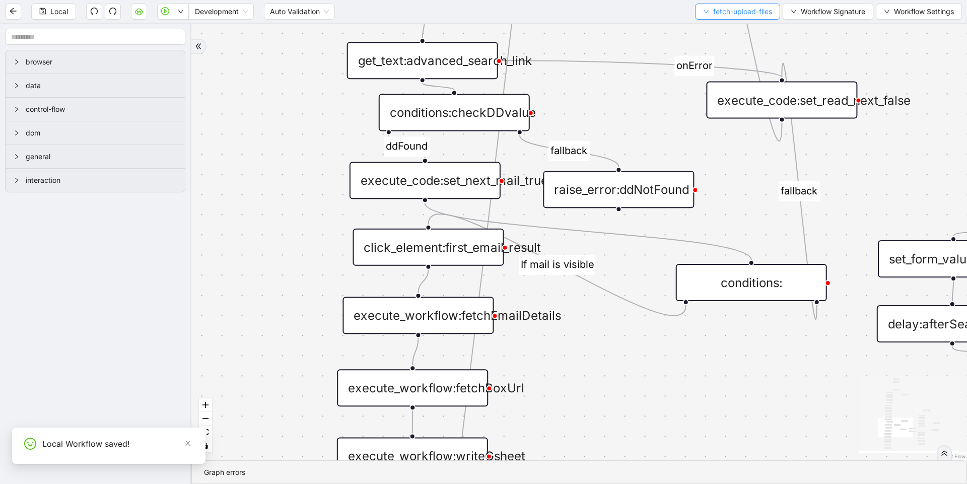
click at [763, 16] on span "fetch-upload-files" at bounding box center [742, 11] width 59 height 11
click at [703, 36] on span "Select" at bounding box center [735, 31] width 70 height 11
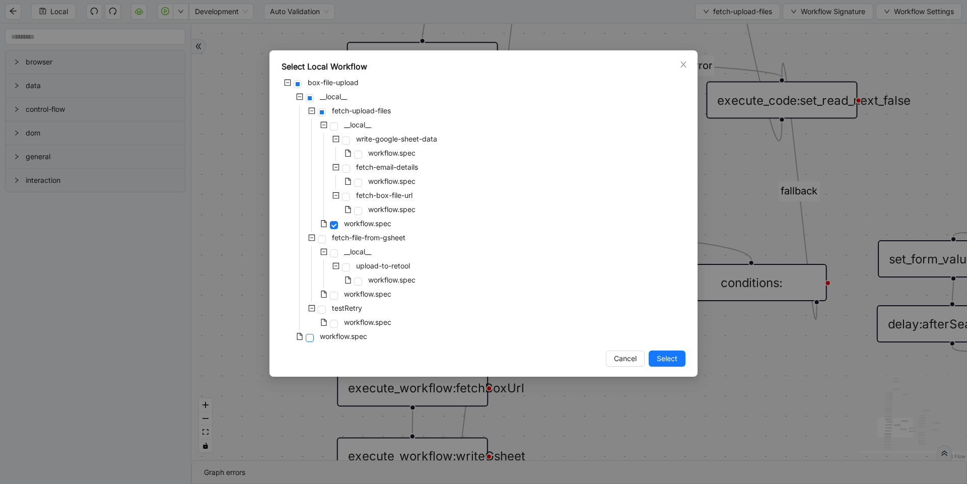
click at [310, 339] on span at bounding box center [310, 338] width 8 height 8
click at [680, 354] on button "Select" at bounding box center [667, 359] width 37 height 16
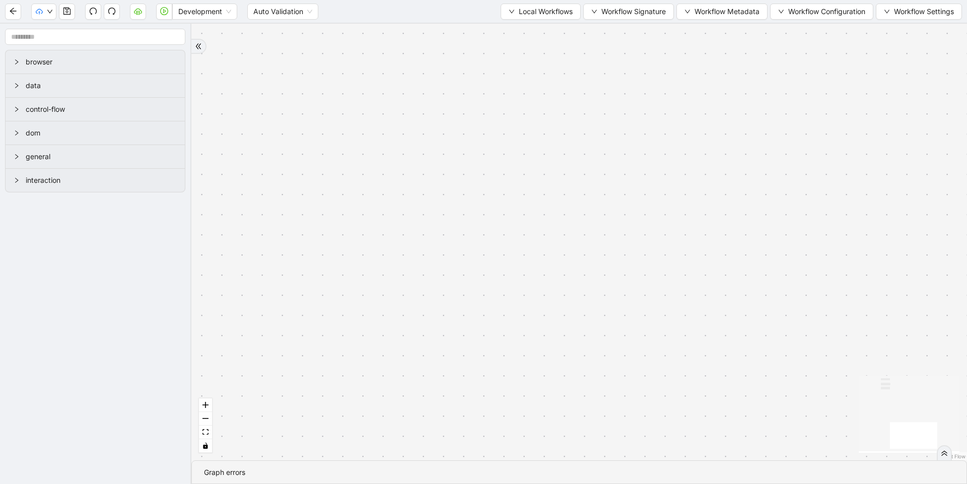
click at [615, 374] on div "trigger execute_workflow:fetchUploadFiles execute_workflow:fetchFileFromGsheet" at bounding box center [579, 242] width 776 height 437
drag, startPoint x: 487, startPoint y: 227, endPoint x: 605, endPoint y: 410, distance: 217.2
click at [605, 410] on div "trigger execute_workflow:fetchUploadFiles execute_workflow:fetchFileFromGsheet" at bounding box center [579, 242] width 776 height 437
drag, startPoint x: 539, startPoint y: 251, endPoint x: 660, endPoint y: 426, distance: 212.8
click at [660, 426] on div "trigger execute_workflow:fetchUploadFiles execute_workflow:fetchFileFromGsheet" at bounding box center [579, 242] width 776 height 437
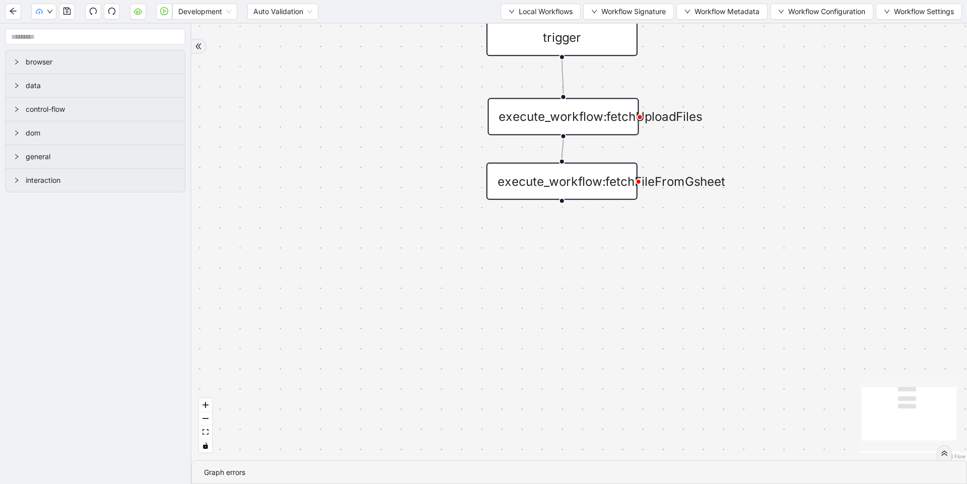
drag, startPoint x: 596, startPoint y: 122, endPoint x: 798, endPoint y: 484, distance: 413.9
click at [798, 484] on section "trigger execute_workflow:fetchUploadFiles execute_workflow:fetchFileFromGsheet …" at bounding box center [579, 254] width 776 height 460
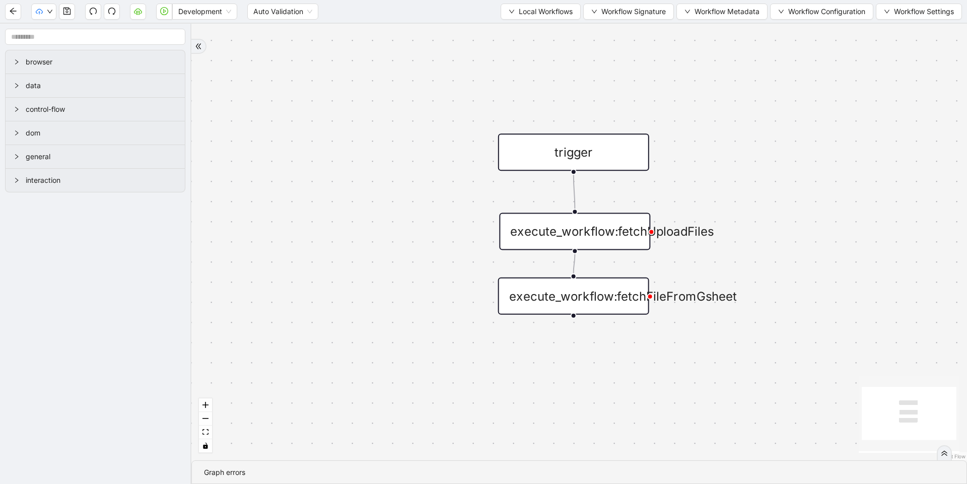
drag, startPoint x: 704, startPoint y: 209, endPoint x: 715, endPoint y: 328, distance: 119.9
click at [715, 328] on div "trigger execute_workflow:fetchUploadFiles execute_workflow:fetchFileFromGsheet" at bounding box center [579, 242] width 776 height 437
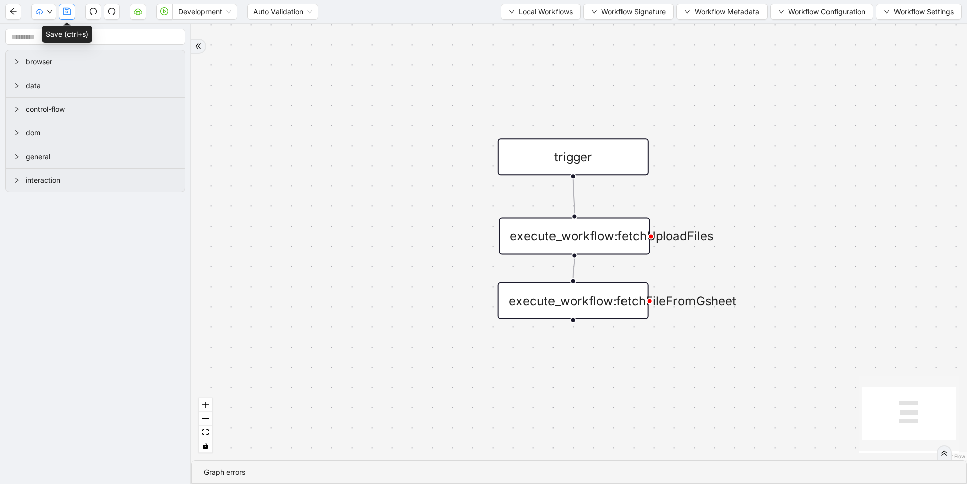
click at [72, 14] on button "button" at bounding box center [67, 12] width 16 height 16
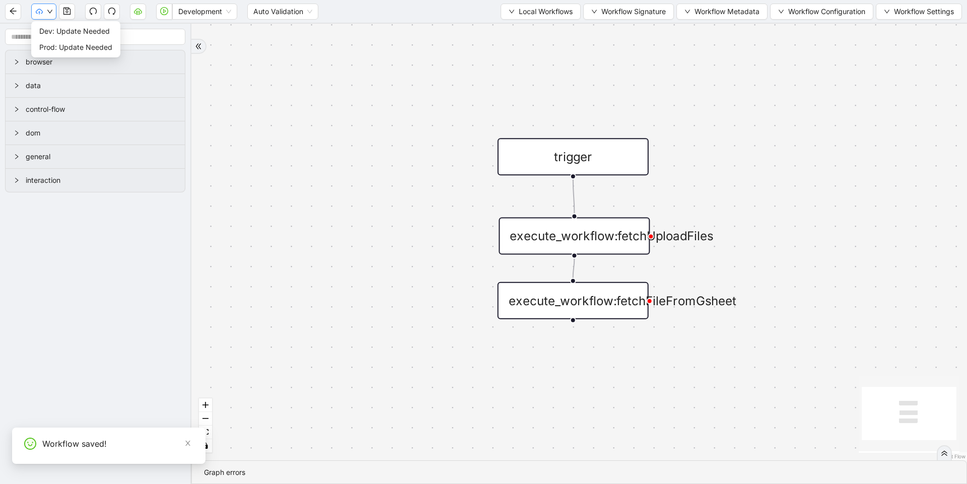
click at [54, 15] on button "button" at bounding box center [43, 12] width 25 height 16
click at [58, 30] on span "Dev: Update Needed" at bounding box center [75, 31] width 73 height 11
click at [50, 14] on icon "down" at bounding box center [50, 12] width 6 height 6
click at [62, 43] on span "Prod: Update Needed" at bounding box center [75, 47] width 73 height 11
